Goal: Task Accomplishment & Management: Use online tool/utility

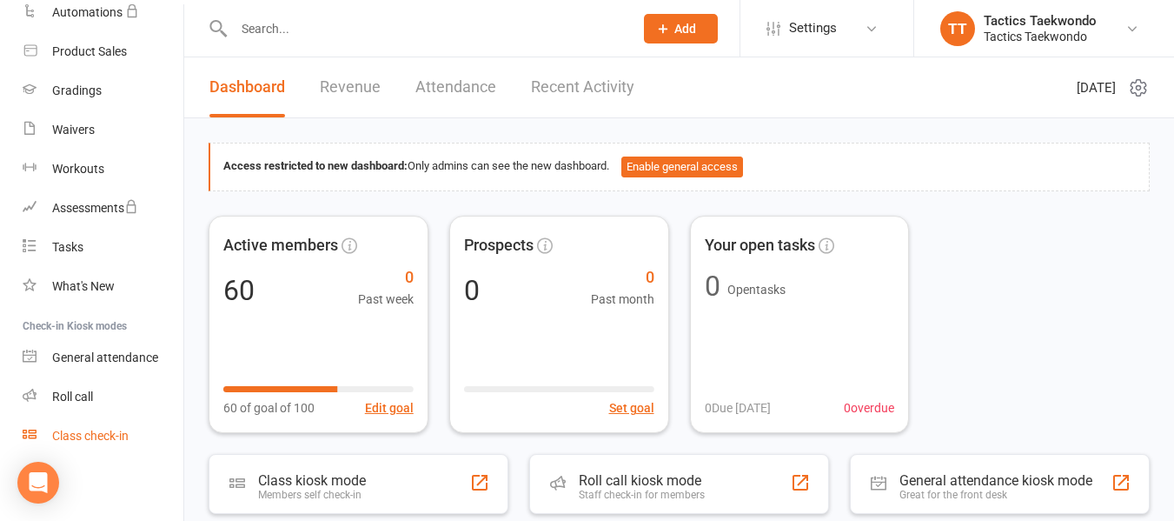
click at [79, 431] on div "Class check-in" at bounding box center [90, 435] width 76 height 14
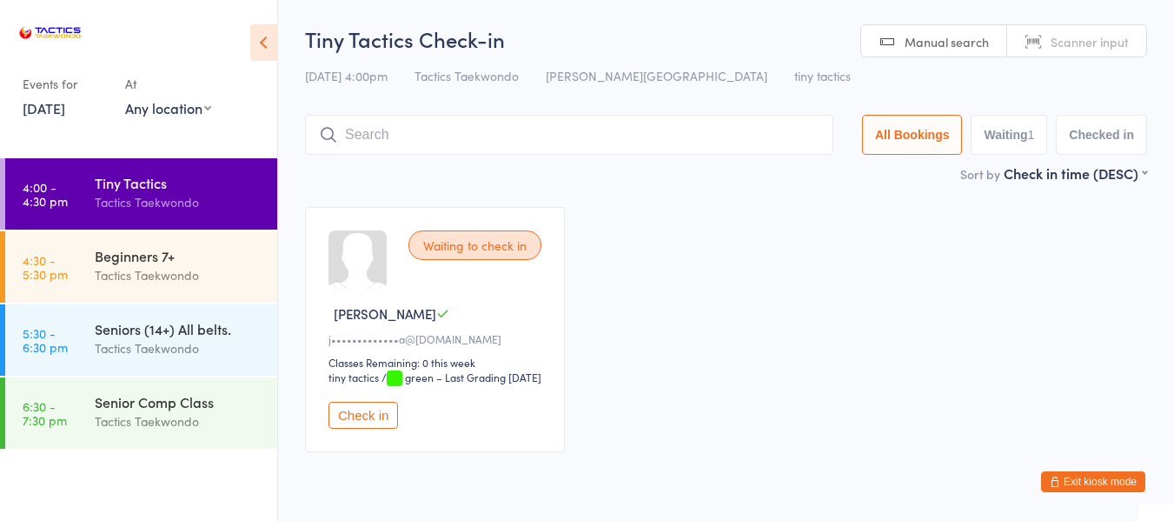
click at [401, 421] on div "Check in" at bounding box center [437, 414] width 218 height 27
click at [395, 422] on button "Check in" at bounding box center [363, 414] width 70 height 27
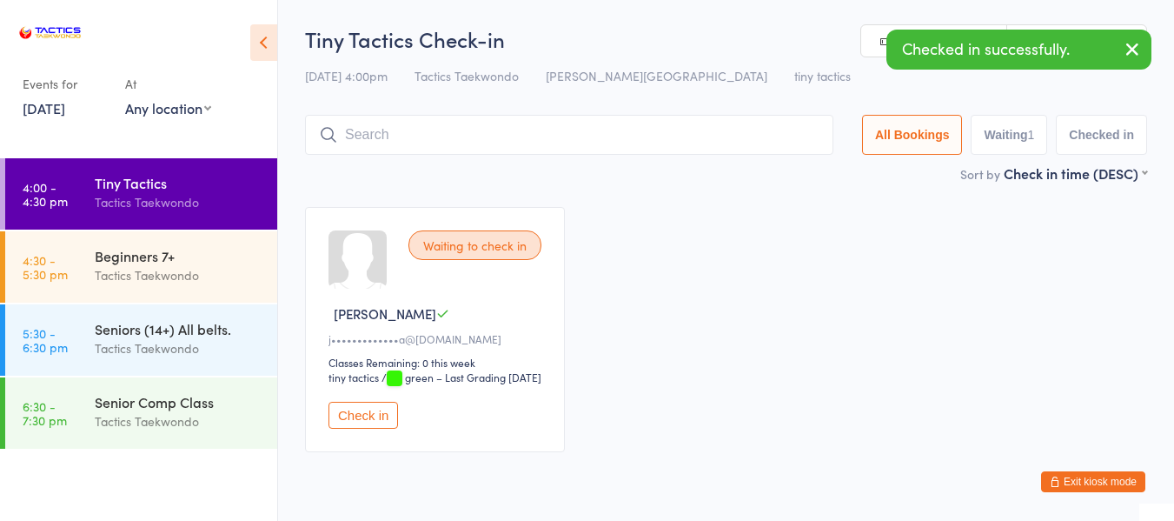
click at [375, 428] on button "Check in" at bounding box center [363, 414] width 70 height 27
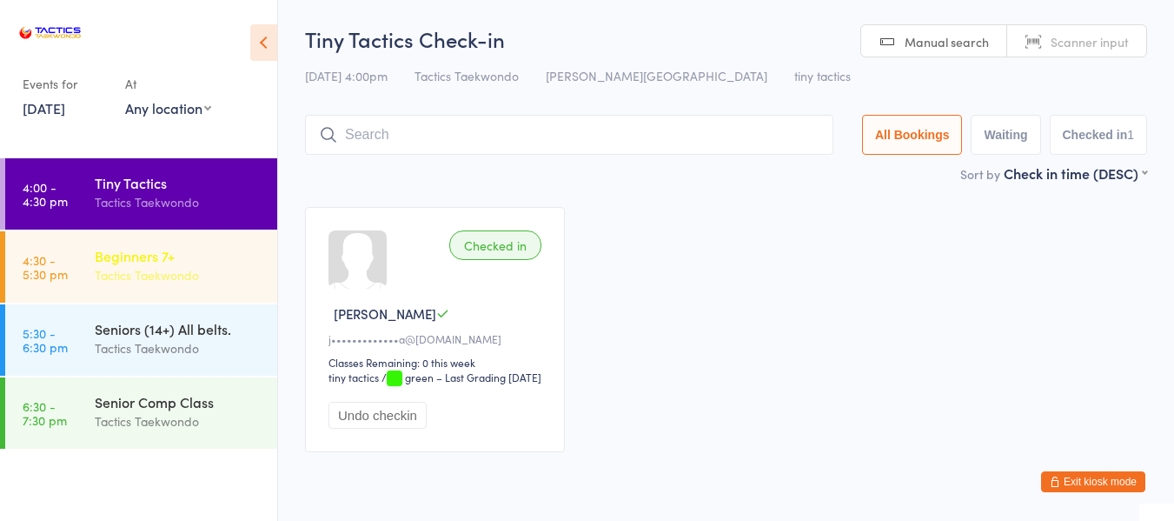
click at [171, 270] on div "Tactics Taekwondo" at bounding box center [179, 275] width 168 height 20
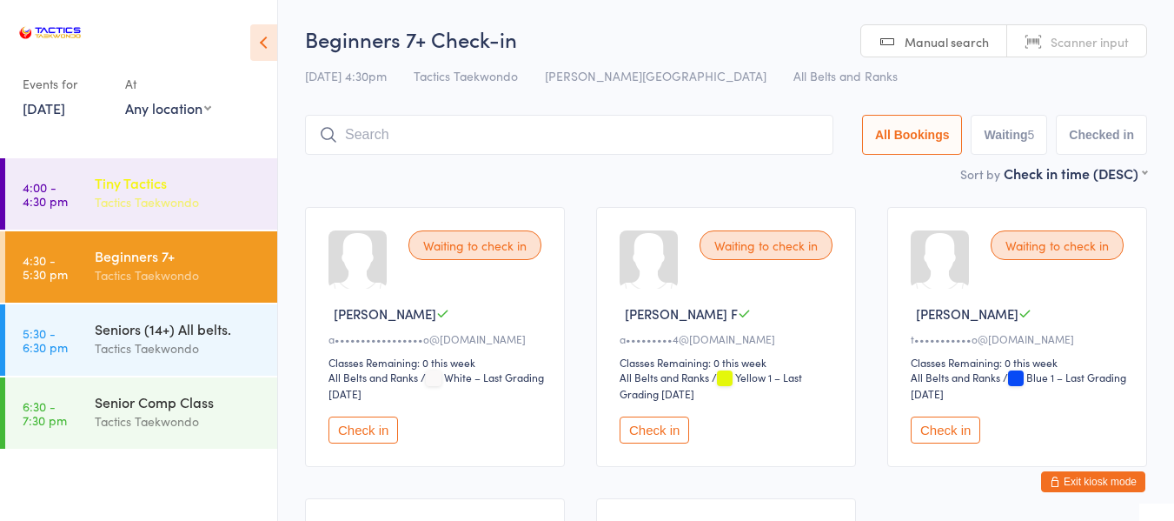
click at [168, 191] on div "Tiny Tactics" at bounding box center [179, 182] width 168 height 19
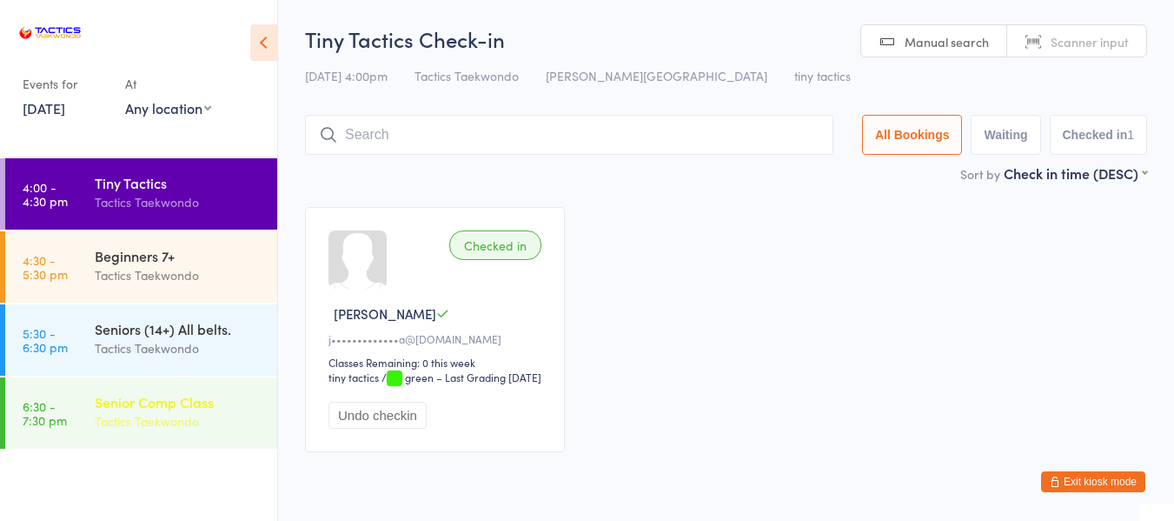
click at [168, 404] on div "Senior Comp Class" at bounding box center [179, 401] width 168 height 19
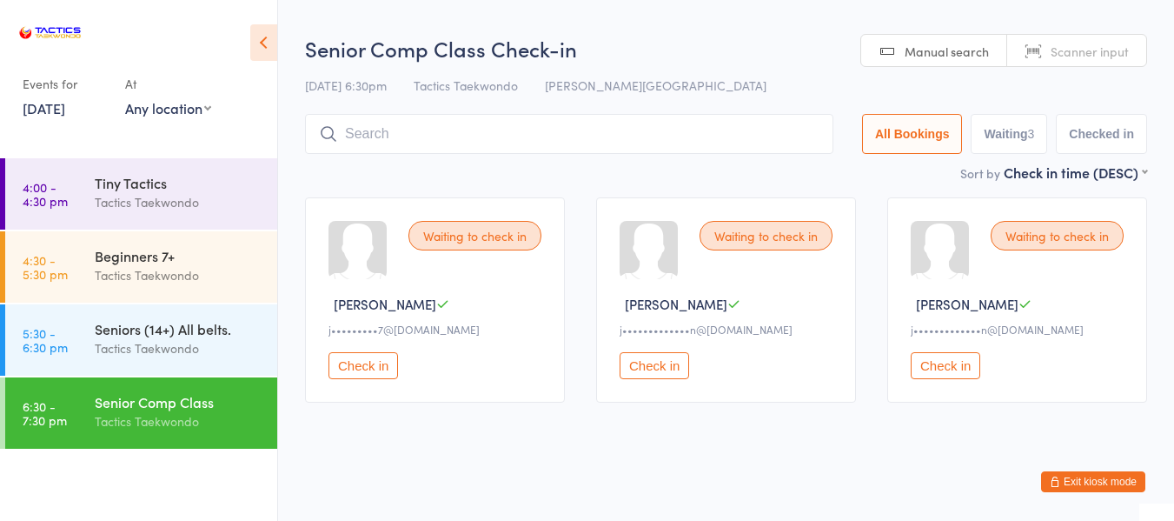
scroll to position [12, 0]
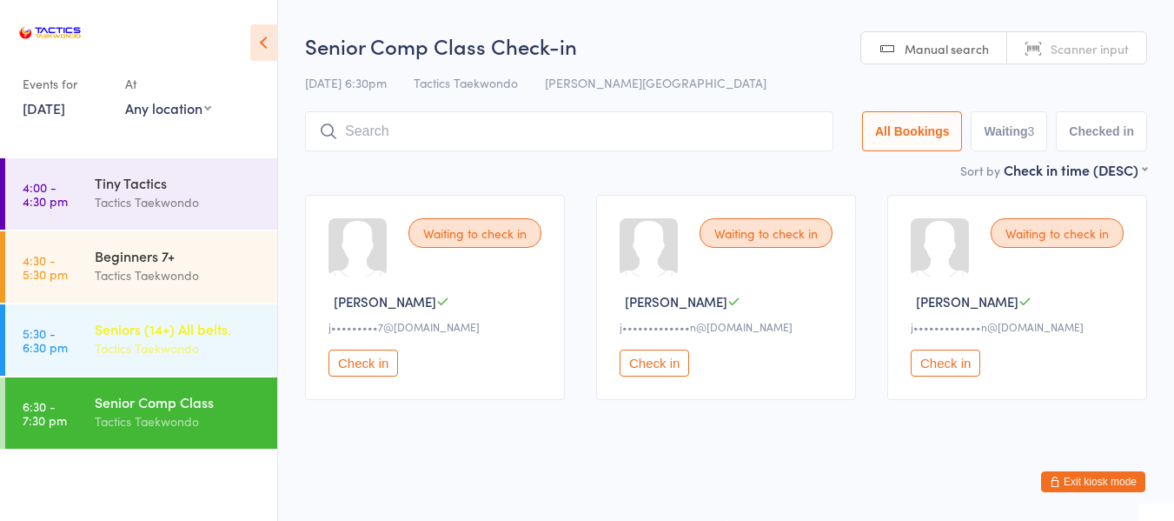
click at [176, 343] on div "Tactics Taekwondo" at bounding box center [179, 348] width 168 height 20
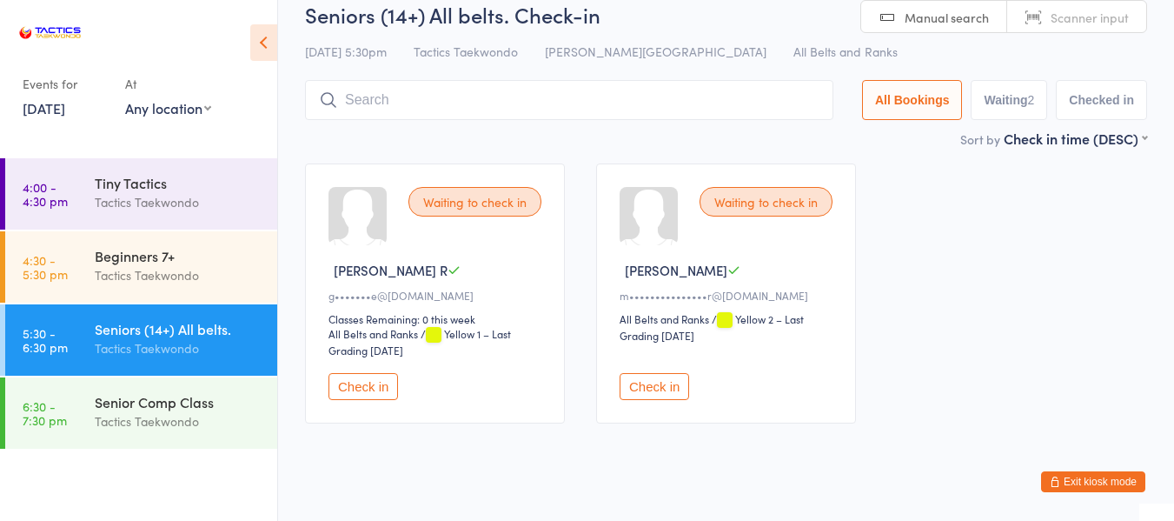
scroll to position [67, 0]
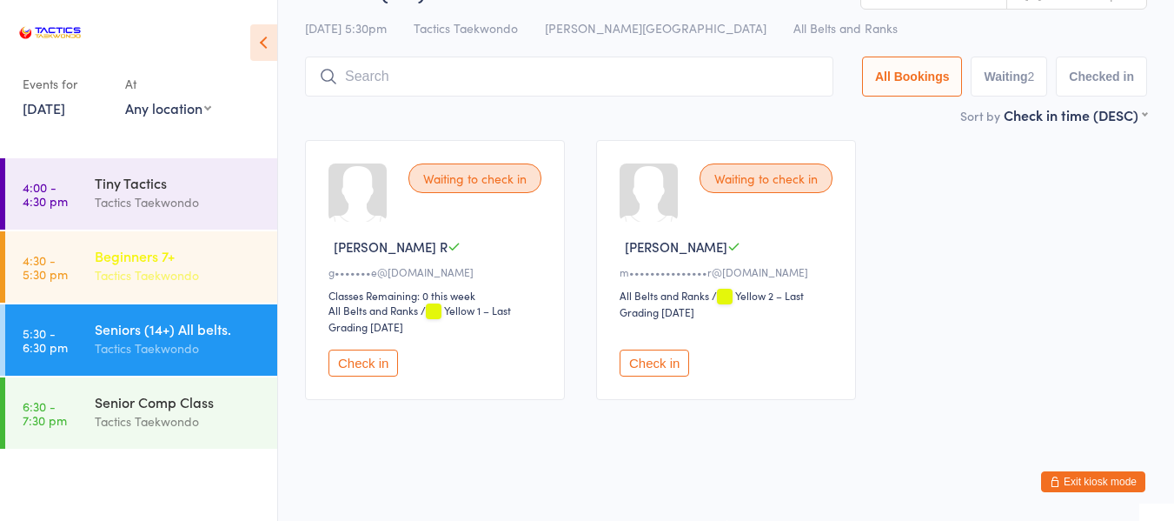
drag, startPoint x: 129, startPoint y: 268, endPoint x: 132, endPoint y: 255, distance: 13.5
click at [130, 268] on div "Tactics Taekwondo" at bounding box center [179, 275] width 168 height 20
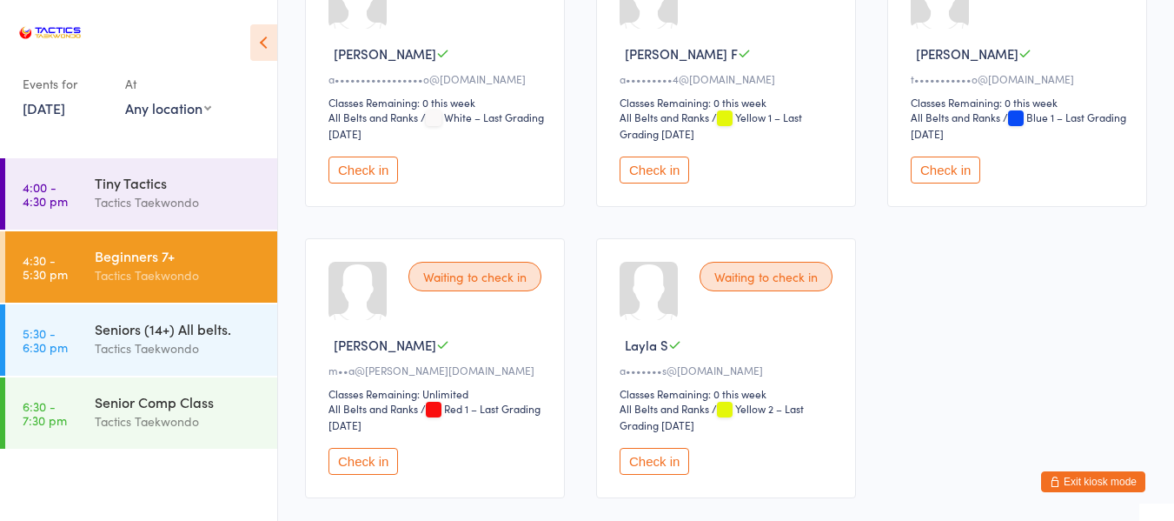
scroll to position [261, 0]
